Goal: Complete application form

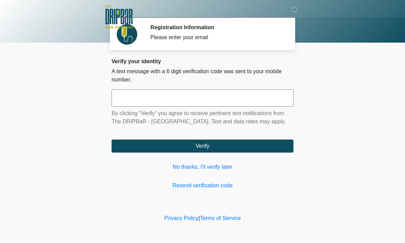
scroll to position [0, 0]
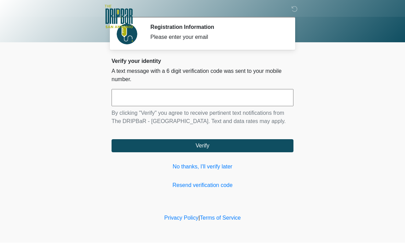
click at [216, 171] on link "No thanks, I'll verify later" at bounding box center [203, 167] width 182 height 8
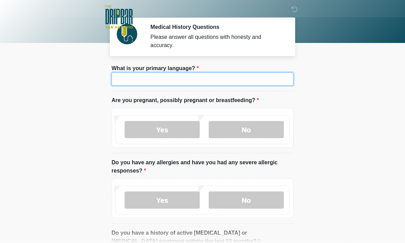
click at [267, 84] on input "What is your primary language?" at bounding box center [203, 78] width 182 height 13
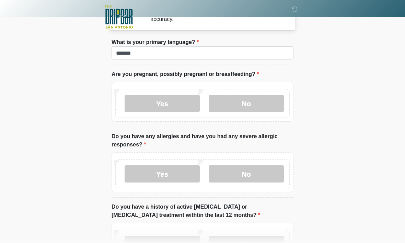
scroll to position [26, 0]
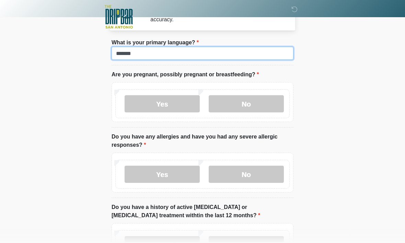
type input "*******"
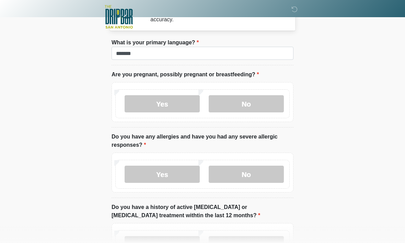
click at [261, 105] on label "No" at bounding box center [246, 103] width 75 height 17
click at [179, 173] on label "Yes" at bounding box center [162, 174] width 75 height 17
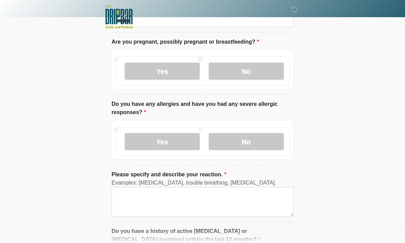
scroll to position [60, 0]
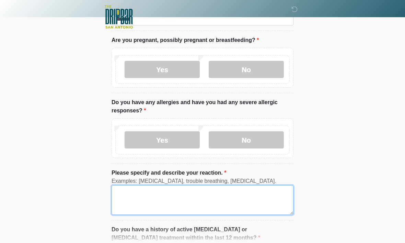
click at [213, 196] on textarea "Please specify and describe your reaction." at bounding box center [203, 200] width 182 height 30
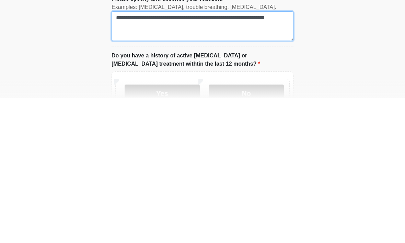
scroll to position [91, 0]
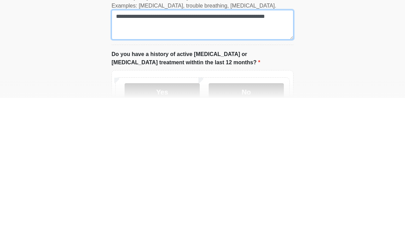
type textarea "**********"
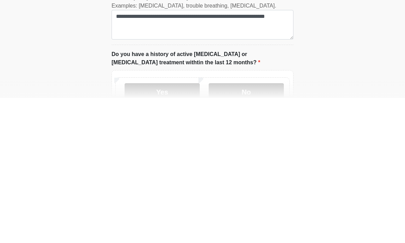
click at [254, 228] on label "No" at bounding box center [246, 236] width 75 height 17
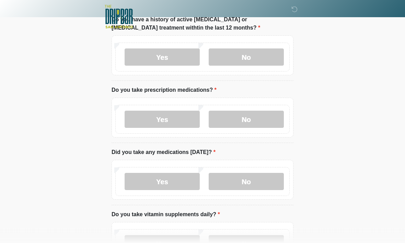
scroll to position [270, 0]
click at [184, 123] on label "Yes" at bounding box center [162, 119] width 75 height 17
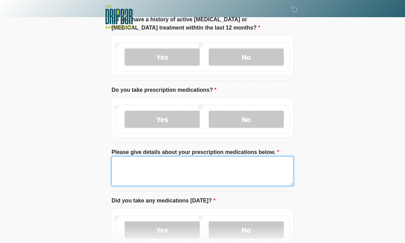
click at [189, 168] on textarea "Please give details about your prescription medications below." at bounding box center [203, 171] width 182 height 30
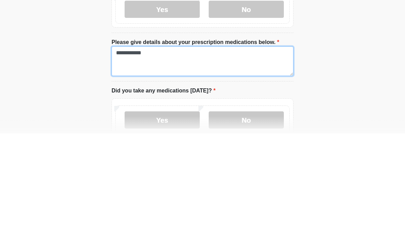
click at [132, 156] on textarea "**********" at bounding box center [203, 171] width 182 height 30
click at [146, 156] on textarea "******** ***" at bounding box center [203, 171] width 182 height 30
click at [142, 156] on textarea "******** ***" at bounding box center [203, 171] width 182 height 30
click at [145, 156] on textarea "******* ***" at bounding box center [203, 171] width 182 height 30
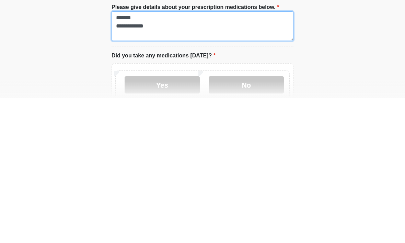
scroll to position [271, 0]
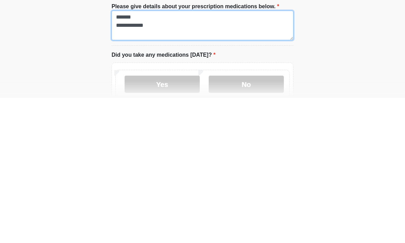
type textarea "**********"
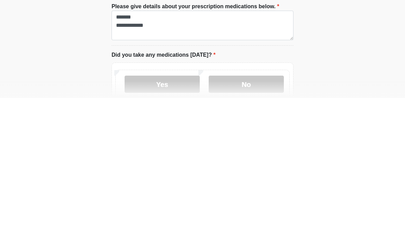
click at [256, 221] on label "No" at bounding box center [246, 229] width 75 height 17
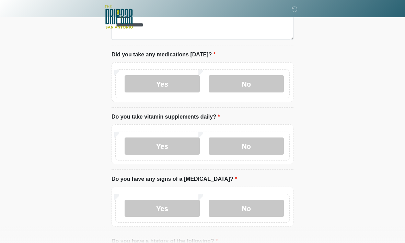
click at [250, 146] on label "No" at bounding box center [246, 145] width 75 height 17
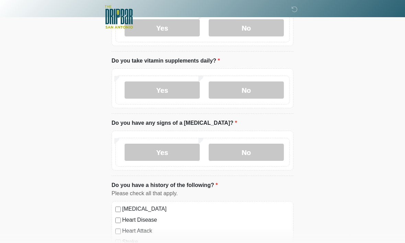
scroll to position [473, 0]
click at [256, 151] on label "No" at bounding box center [246, 151] width 75 height 17
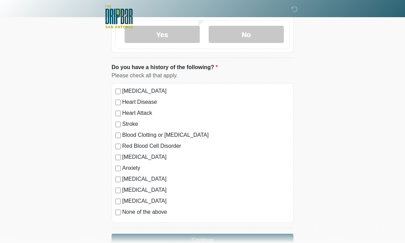
scroll to position [606, 0]
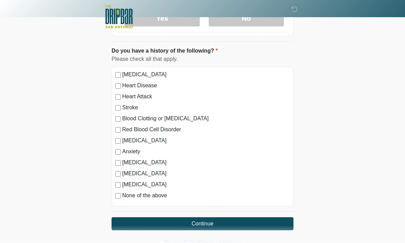
click at [240, 220] on button "Continue" at bounding box center [203, 223] width 182 height 13
click at [126, 195] on label "None of the above" at bounding box center [206, 196] width 168 height 8
click at [224, 217] on button "Continue" at bounding box center [203, 223] width 182 height 13
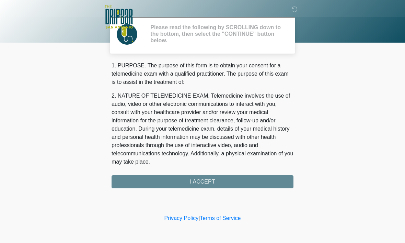
scroll to position [0, 0]
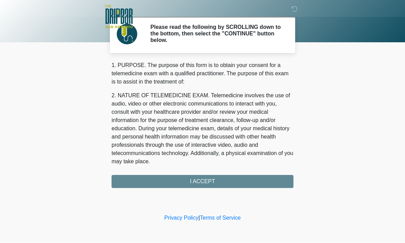
click at [252, 179] on div "1. PURPOSE. The purpose of this form is to obtain your consent for a telemedici…" at bounding box center [203, 124] width 182 height 127
click at [224, 182] on div "1. PURPOSE. The purpose of this form is to obtain your consent for a telemedici…" at bounding box center [203, 124] width 182 height 127
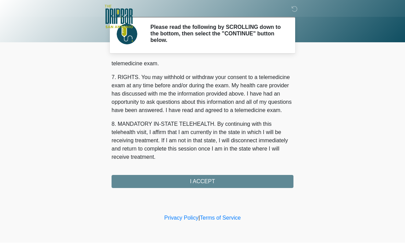
click at [222, 181] on div "1. PURPOSE. The purpose of this form is to obtain your consent for a telemedici…" at bounding box center [203, 124] width 182 height 127
click at [225, 178] on button "I ACCEPT" at bounding box center [203, 181] width 182 height 13
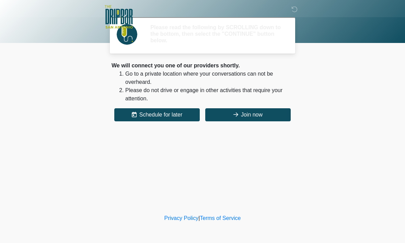
click at [229, 176] on div "‎ ‎ ‎ ‎ Please read the following by SCROLLING down to the bottom, then select …" at bounding box center [203, 106] width 206 height 199
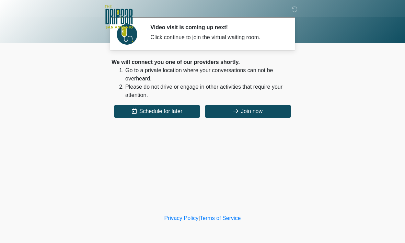
click at [256, 109] on button "Join now" at bounding box center [248, 111] width 86 height 13
